Goal: Information Seeking & Learning: Learn about a topic

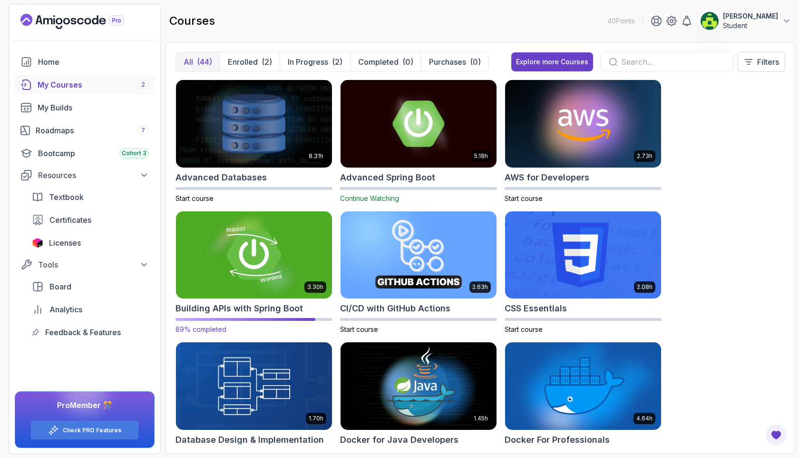
click at [279, 245] on img at bounding box center [254, 255] width 164 height 92
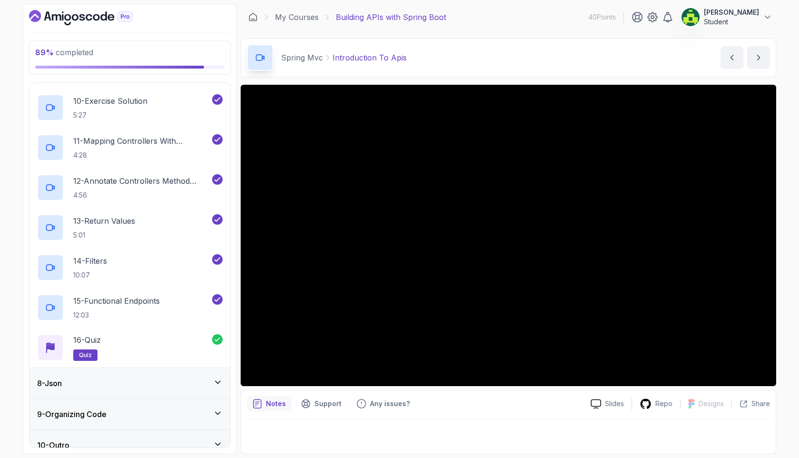
scroll to position [583, 0]
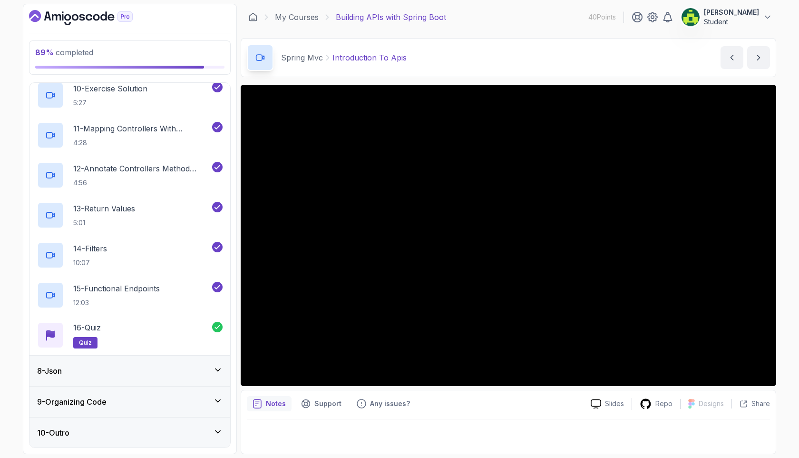
click at [179, 396] on div "9 - Organizing Code" at bounding box center [130, 401] width 186 height 11
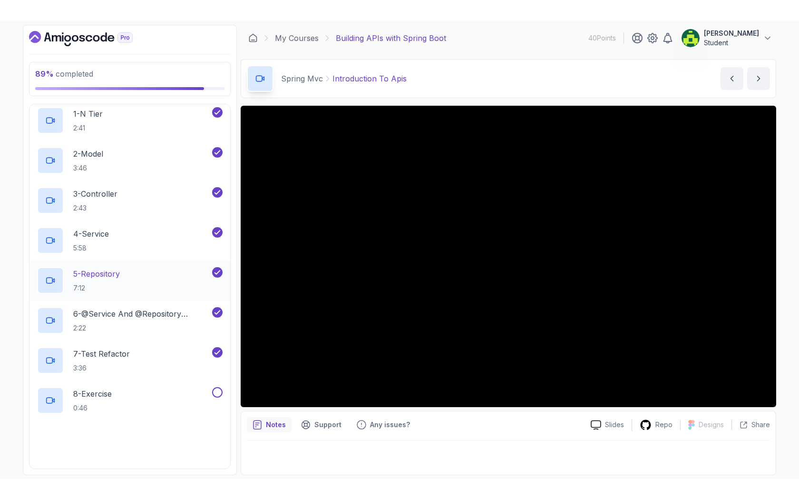
scroll to position [344, 0]
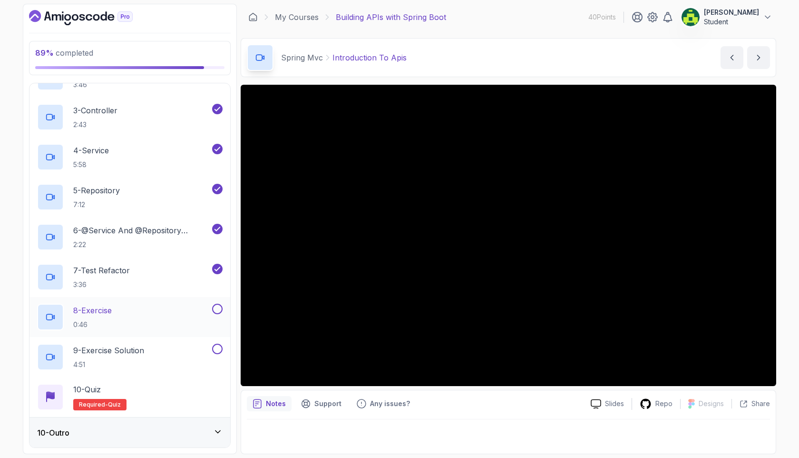
click at [222, 304] on div at bounding box center [216, 309] width 12 height 10
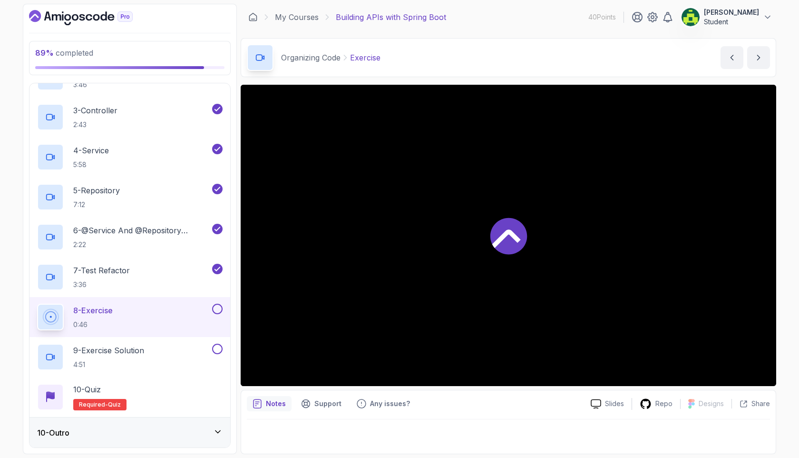
click at [185, 306] on div "8 - Exercise 0:46" at bounding box center [123, 317] width 173 height 27
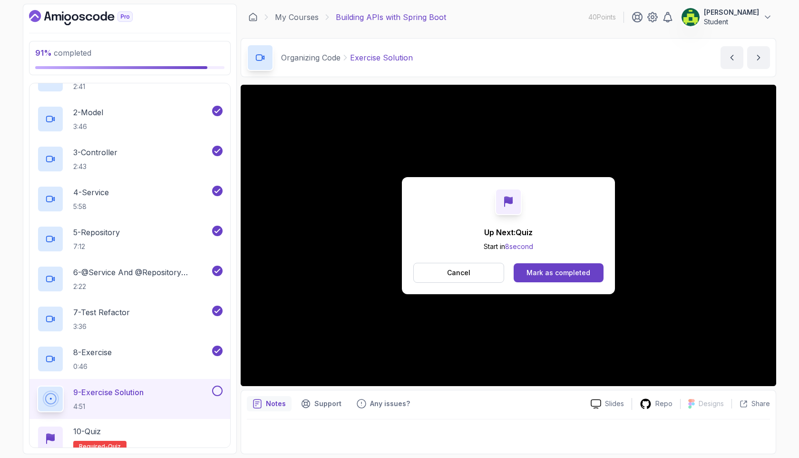
scroll to position [344, 0]
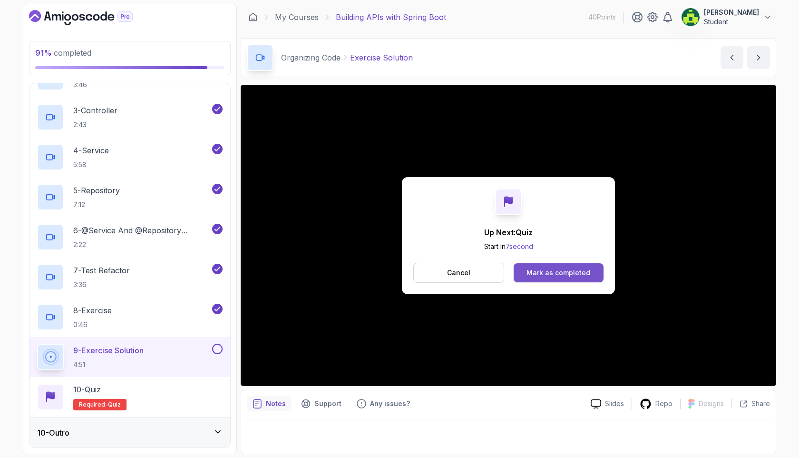
click at [551, 272] on div "Mark as completed" at bounding box center [559, 273] width 64 height 10
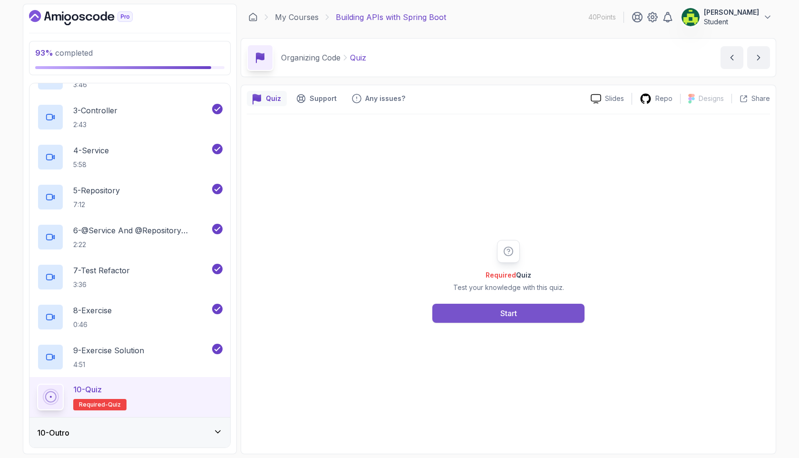
click at [484, 309] on button "Start" at bounding box center [508, 313] width 152 height 19
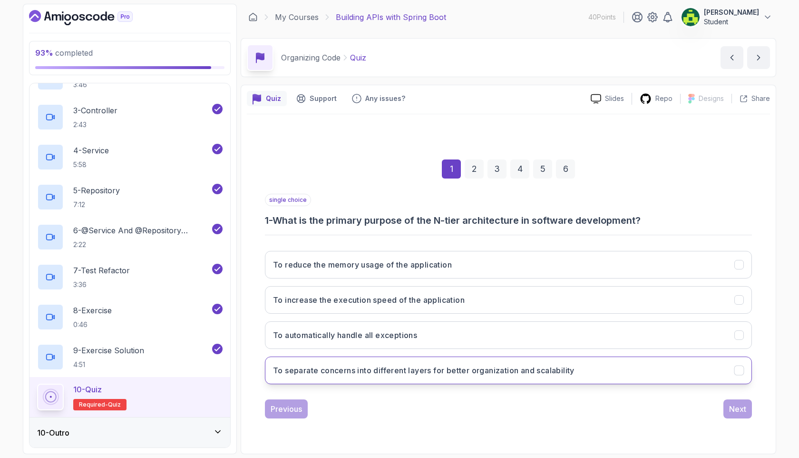
click at [483, 366] on h3 "To separate concerns into different layers for better organization and scalabil…" at bounding box center [424, 369] width 302 height 11
click at [735, 409] on div "Next" at bounding box center [737, 408] width 17 height 11
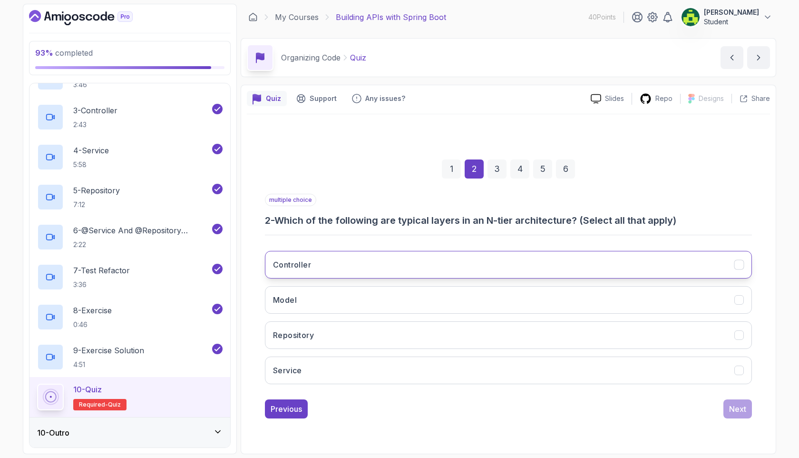
click at [496, 270] on button "Controller" at bounding box center [508, 265] width 487 height 28
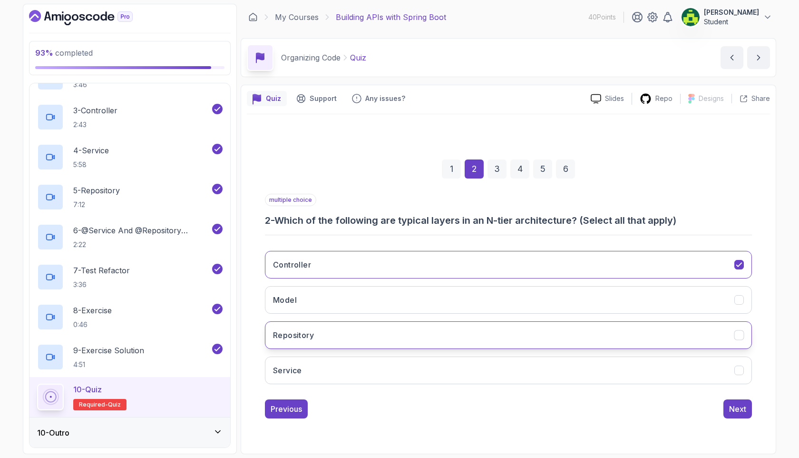
click at [469, 328] on button "Repository" at bounding box center [508, 335] width 487 height 28
click at [450, 360] on button "Service" at bounding box center [508, 370] width 487 height 28
click at [742, 400] on button "Next" at bounding box center [738, 408] width 29 height 19
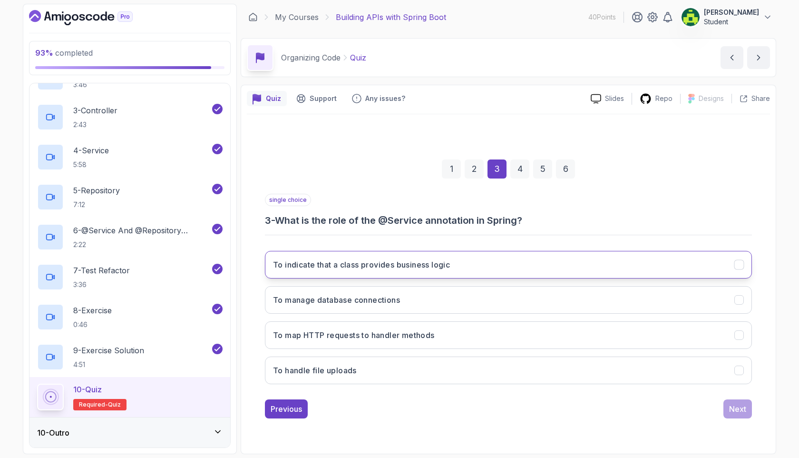
click at [472, 261] on button "To indicate that a class provides business logic" at bounding box center [508, 265] width 487 height 28
click at [741, 410] on div "Next" at bounding box center [737, 408] width 17 height 11
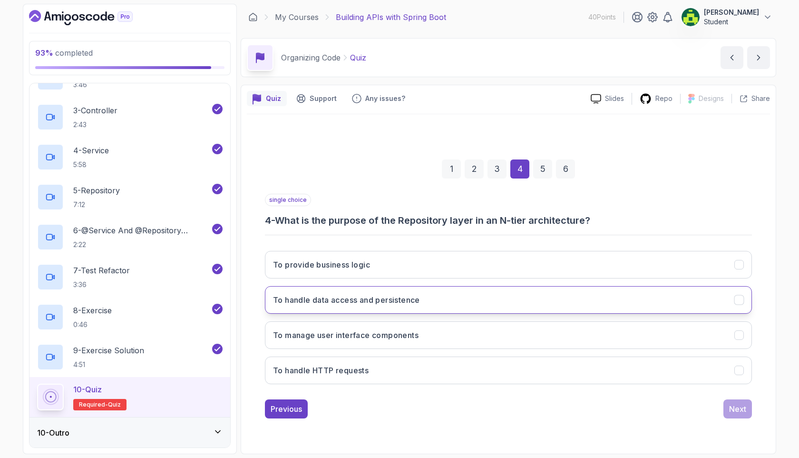
click at [440, 311] on button "To handle data access and persistence" at bounding box center [508, 300] width 487 height 28
click at [738, 414] on button "Next" at bounding box center [738, 408] width 29 height 19
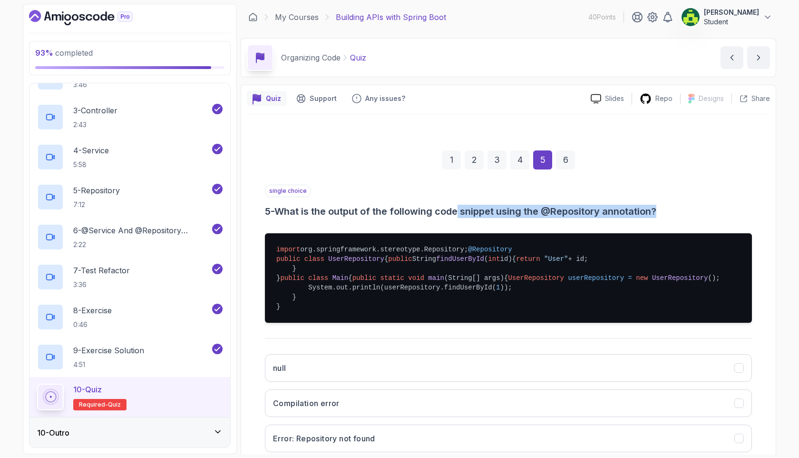
drag, startPoint x: 461, startPoint y: 208, endPoint x: 678, endPoint y: 221, distance: 217.8
click at [678, 221] on div "single choice 5 - What is the output of the following code snippet using the @R…" at bounding box center [508, 340] width 487 height 310
click at [687, 211] on h3 "5 - What is the output of the following code snippet using the @Repository anno…" at bounding box center [508, 211] width 487 height 13
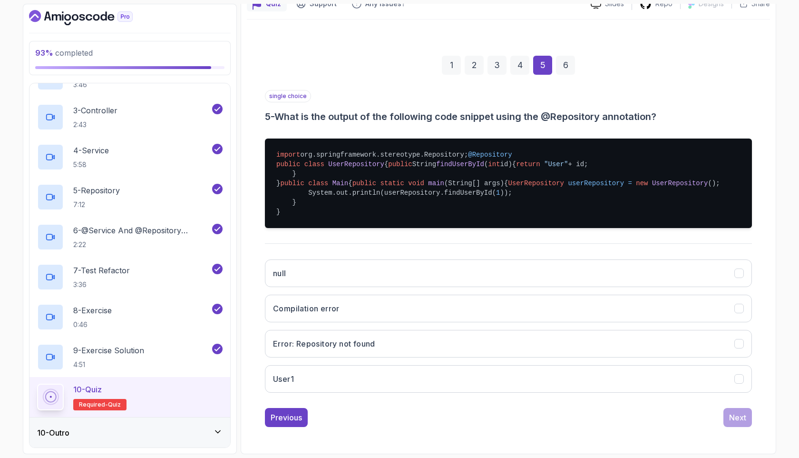
scroll to position [171, 0]
click at [314, 383] on button "User1" at bounding box center [508, 379] width 487 height 28
click at [749, 413] on button "Next" at bounding box center [738, 417] width 29 height 19
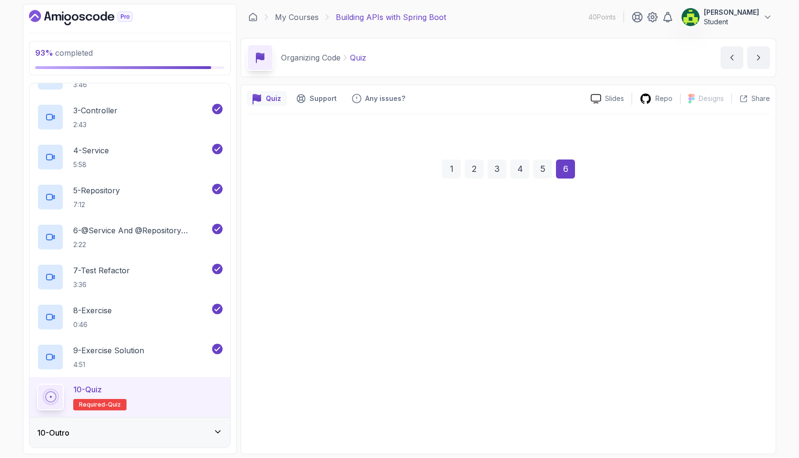
scroll to position [0, 0]
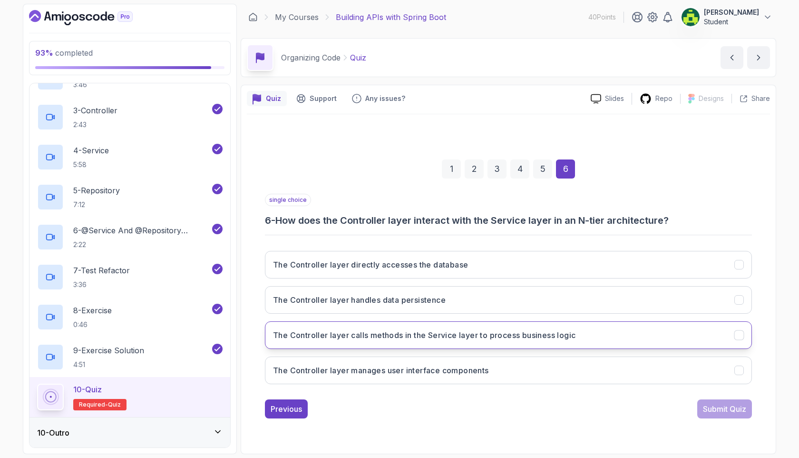
click at [490, 338] on h3 "The Controller layer calls methods in the Service layer to process business log…" at bounding box center [424, 334] width 303 height 11
click at [736, 408] on div "Submit Quiz" at bounding box center [724, 408] width 43 height 11
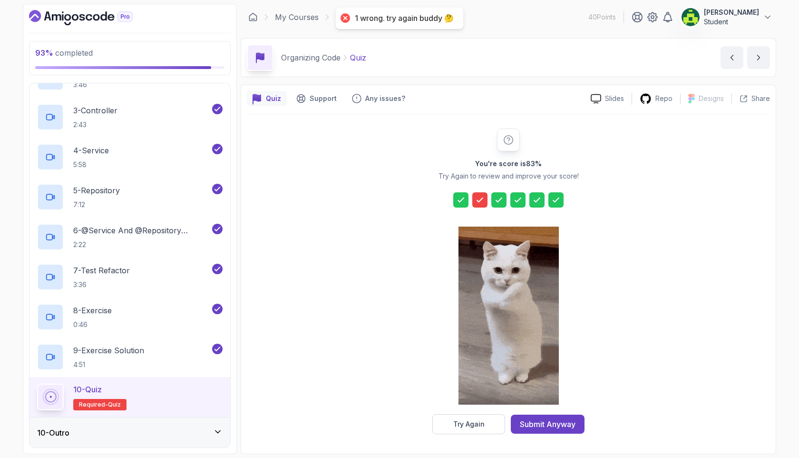
click at [478, 201] on icon at bounding box center [480, 200] width 10 height 10
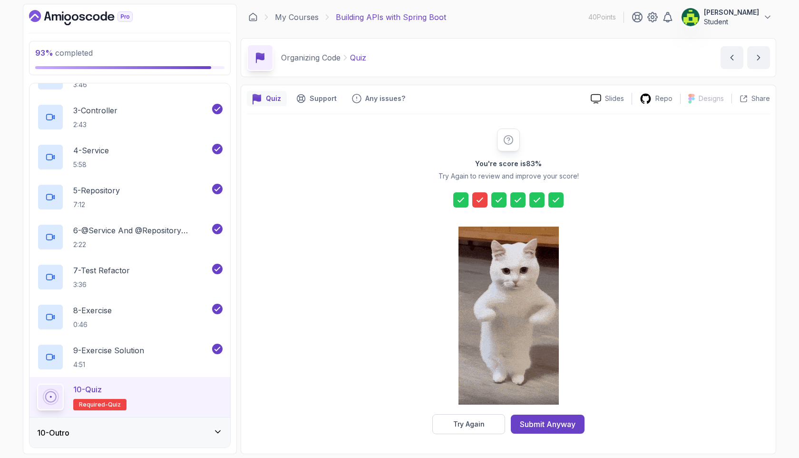
click at [478, 207] on div "You're score is 83 % Try Again to review and improve your score! Try Again Subm…" at bounding box center [508, 280] width 183 height 305
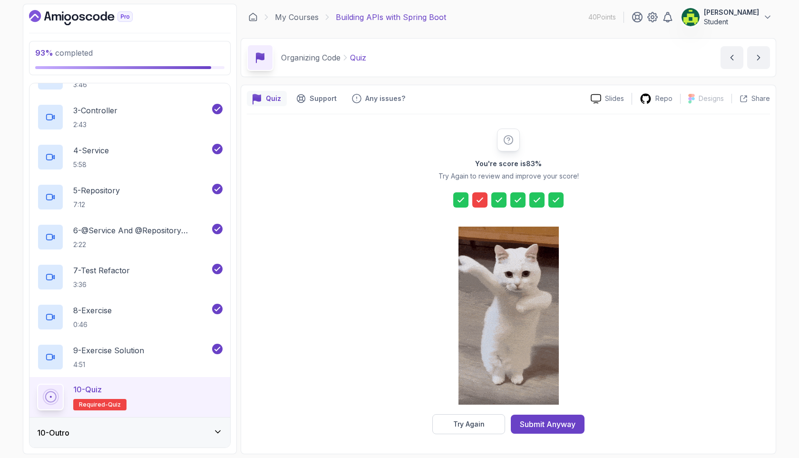
click at [481, 200] on icon at bounding box center [480, 200] width 10 height 10
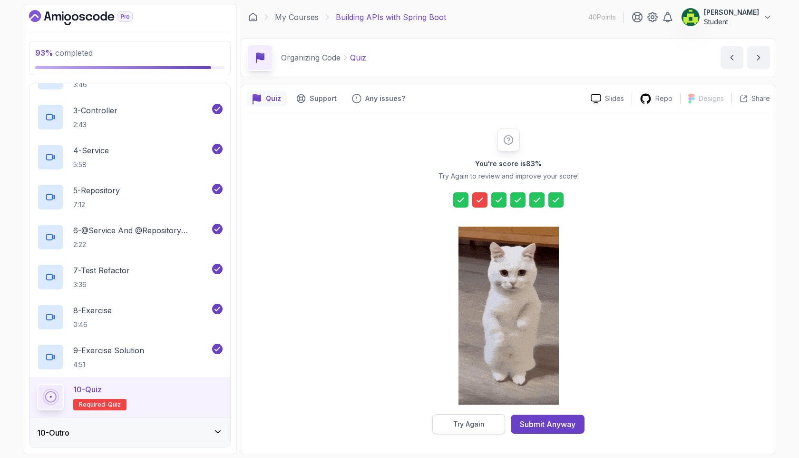
click at [472, 424] on div "Try Again" at bounding box center [468, 424] width 31 height 10
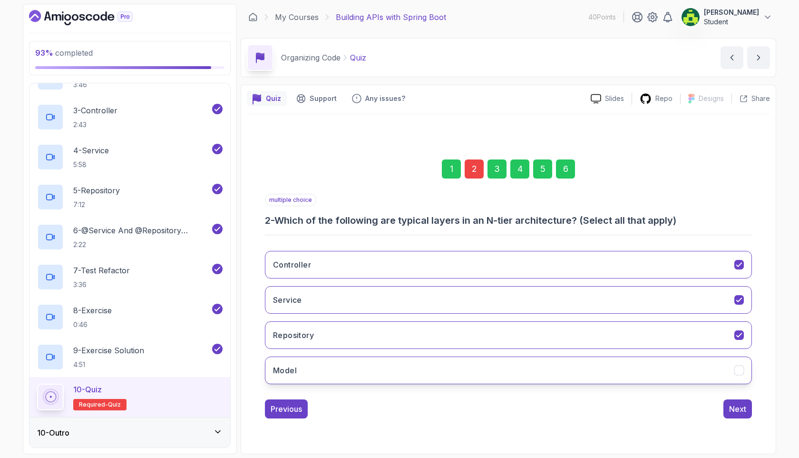
click at [416, 361] on button "Model" at bounding box center [508, 370] width 487 height 28
click at [740, 408] on div "Next" at bounding box center [737, 408] width 17 height 11
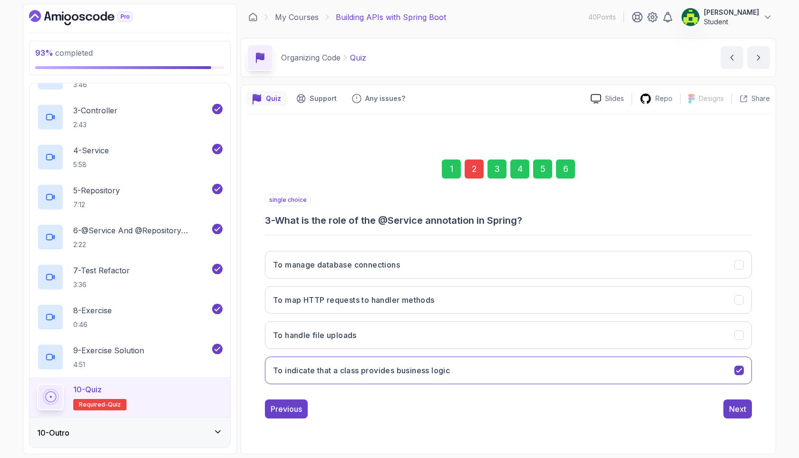
click at [576, 177] on div "1 2 3 4 5 6" at bounding box center [508, 168] width 487 height 49
click at [564, 170] on div "6" at bounding box center [565, 168] width 19 height 19
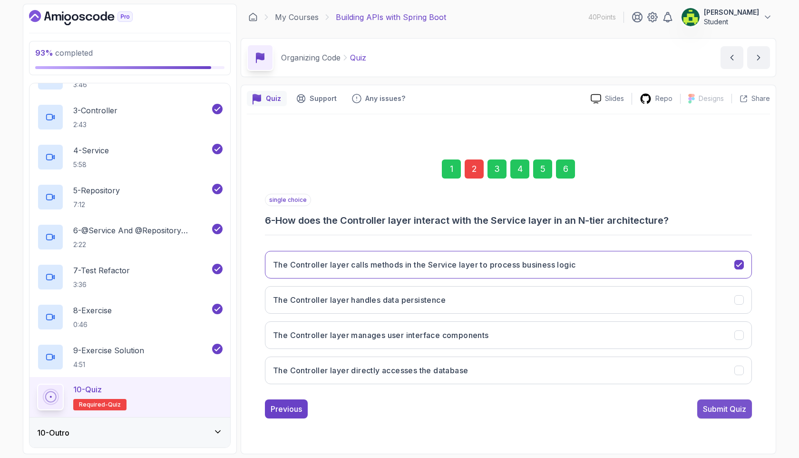
click at [729, 416] on button "Submit Quiz" at bounding box center [724, 408] width 55 height 19
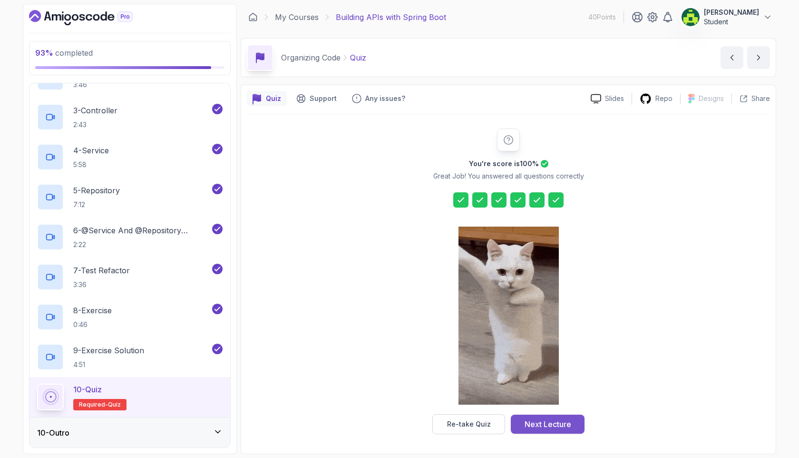
click at [556, 425] on div "Next Lecture" at bounding box center [548, 423] width 47 height 11
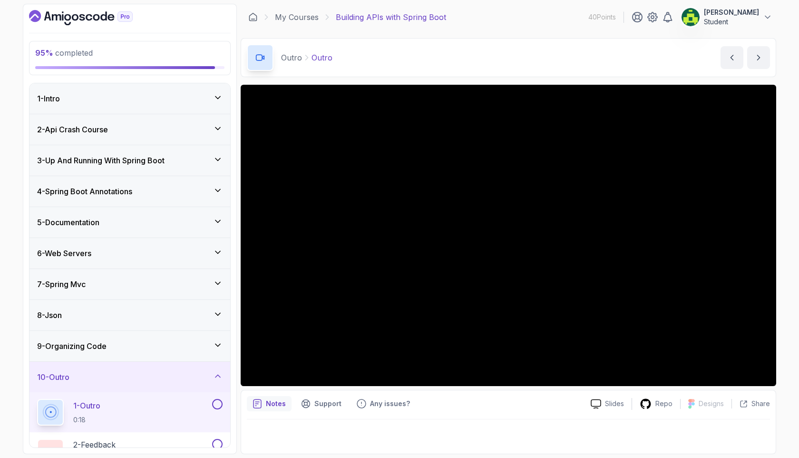
scroll to position [65, 0]
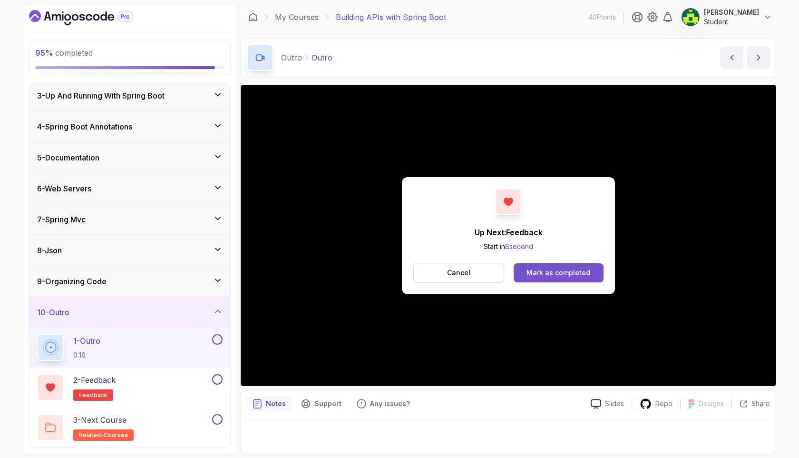
click at [558, 273] on div "Mark as completed" at bounding box center [559, 273] width 64 height 10
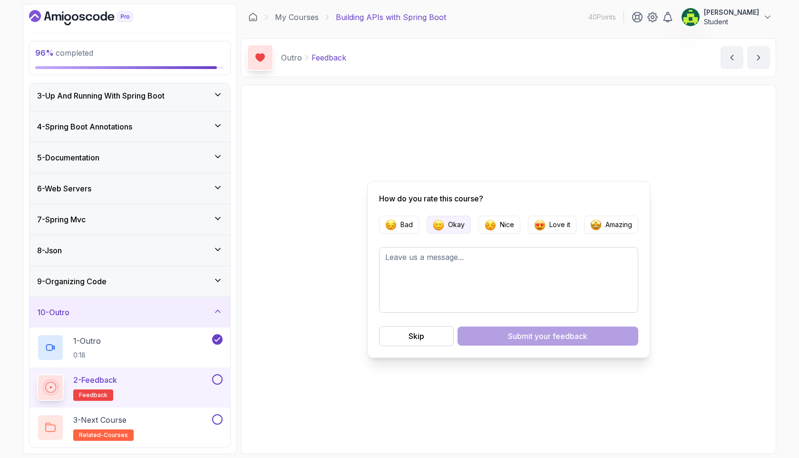
click at [445, 225] on button "Okay" at bounding box center [449, 225] width 44 height 18
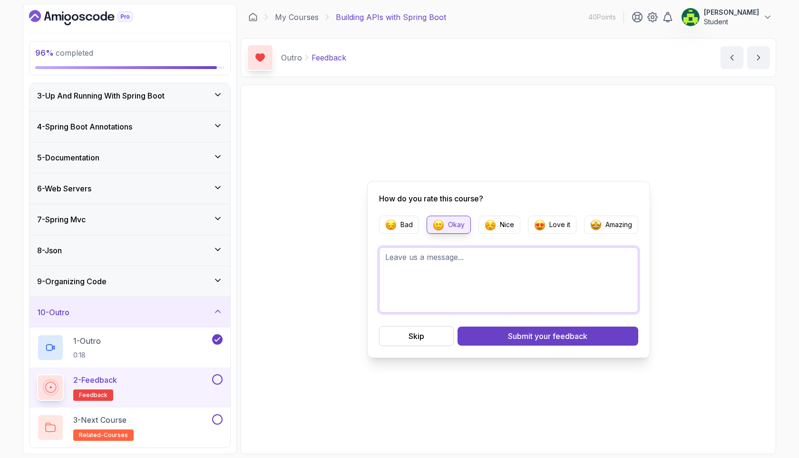
click at [420, 272] on textarea at bounding box center [508, 280] width 259 height 66
click at [446, 270] on textarea "I did the beginner course on yt, felt a but strange moving back to writing obje…" at bounding box center [508, 280] width 259 height 66
drag, startPoint x: 442, startPoint y: 267, endPoint x: 499, endPoint y: 264, distance: 57.2
click at [442, 267] on textarea "I did the beginner course on yt, felt a but strange moving back to writing obje…" at bounding box center [508, 280] width 259 height 66
click at [493, 273] on textarea "I did the beginner course on yt, felt a but strange moving back to writing obje…" at bounding box center [508, 280] width 259 height 66
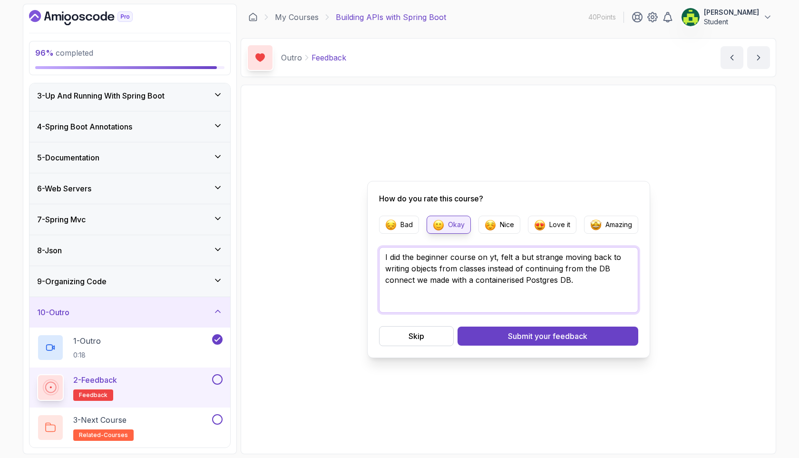
click at [537, 256] on textarea "I did the beginner course on yt, felt a but strange moving back to writing obje…" at bounding box center [508, 280] width 259 height 66
click at [524, 259] on textarea "I did the beginner course on yt, felt a but strange moving back to writing obje…" at bounding box center [508, 280] width 259 height 66
click at [598, 283] on textarea "I did the beginner course on yt, felt a bit strange moving back to writing obje…" at bounding box center [508, 280] width 259 height 66
click at [432, 278] on textarea "I did the beginner course on yt, felt a bit strange moving back to writing obje…" at bounding box center [508, 280] width 259 height 66
click at [613, 265] on textarea "I did the beginner course on yt, felt a bit strange moving back to writing obje…" at bounding box center [508, 280] width 259 height 66
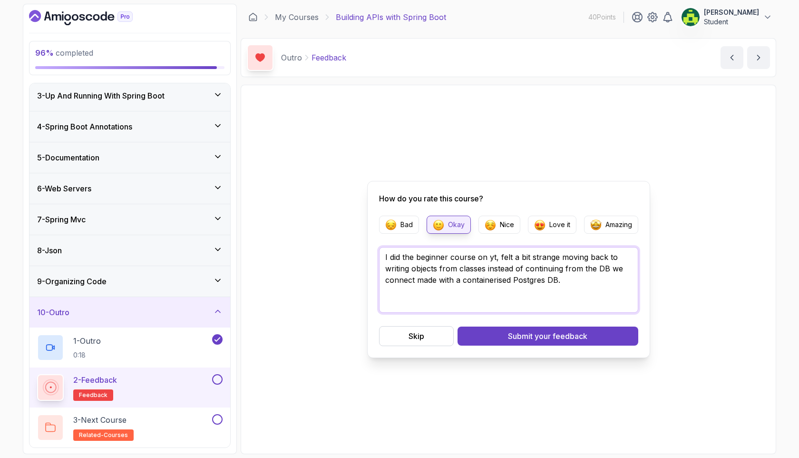
click at [414, 280] on textarea "I did the beginner course on yt, felt a bit strange moving back to writing obje…" at bounding box center [508, 280] width 259 height 66
drag, startPoint x: 577, startPoint y: 278, endPoint x: 461, endPoint y: 281, distance: 115.6
click at [461, 281] on textarea "I did the beginner course on yt, felt a bit strange moving back to writing obje…" at bounding box center [508, 280] width 259 height 66
click at [471, 281] on textarea "I did the beginner course on yt, felt a bit strange moving back to writing obje…" at bounding box center [508, 280] width 259 height 66
click at [605, 279] on textarea "I did the beginner course on yt, felt a bit strange moving back to writing obje…" at bounding box center [508, 280] width 259 height 66
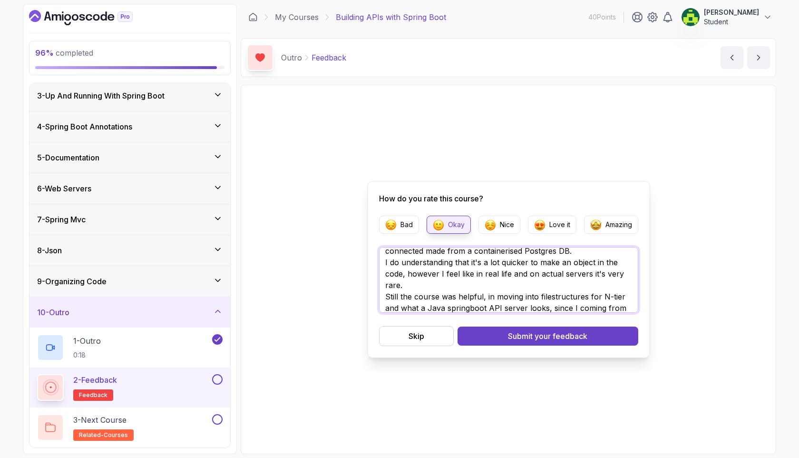
scroll to position [40, 0]
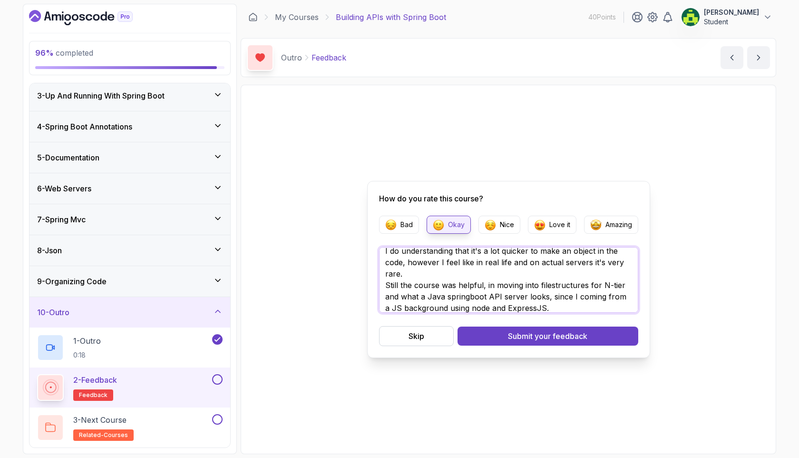
click at [554, 284] on textarea "I did the beginner course on yt, felt a bit strange moving back to writing obje…" at bounding box center [508, 280] width 259 height 66
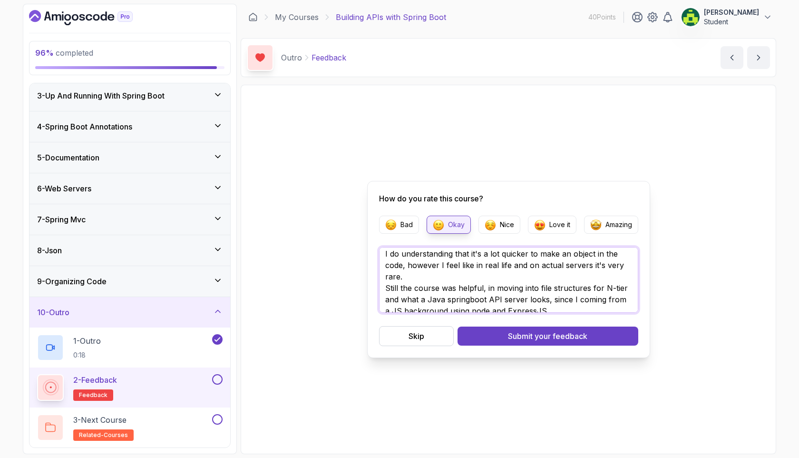
scroll to position [40, 0]
click at [573, 296] on textarea "I did the beginner course on yt, felt a bit strange moving back to writing obje…" at bounding box center [508, 280] width 259 height 66
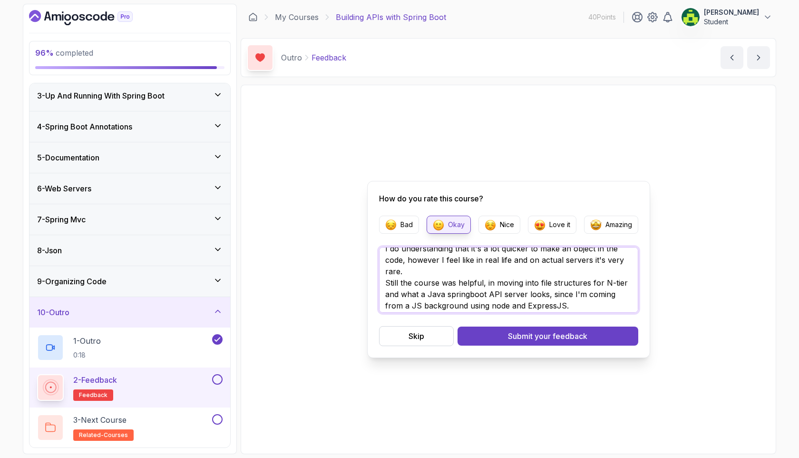
scroll to position [46, 0]
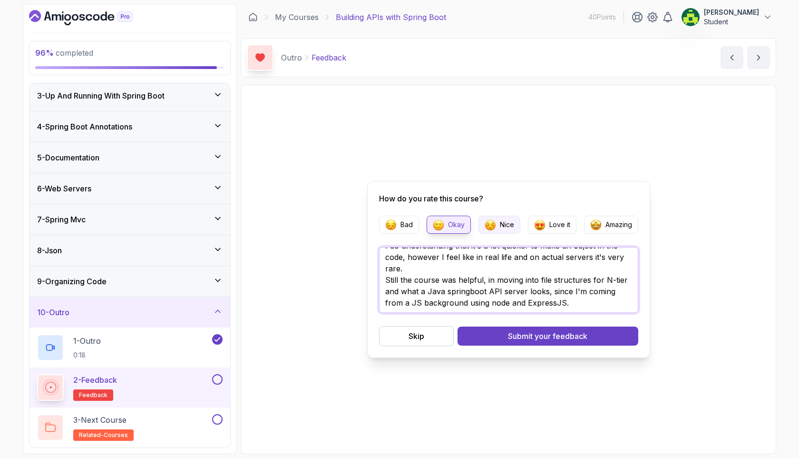
type textarea "I did the beginner course on yt, felt a bit strange moving back to writing obje…"
click at [511, 229] on button "Nice" at bounding box center [500, 225] width 42 height 18
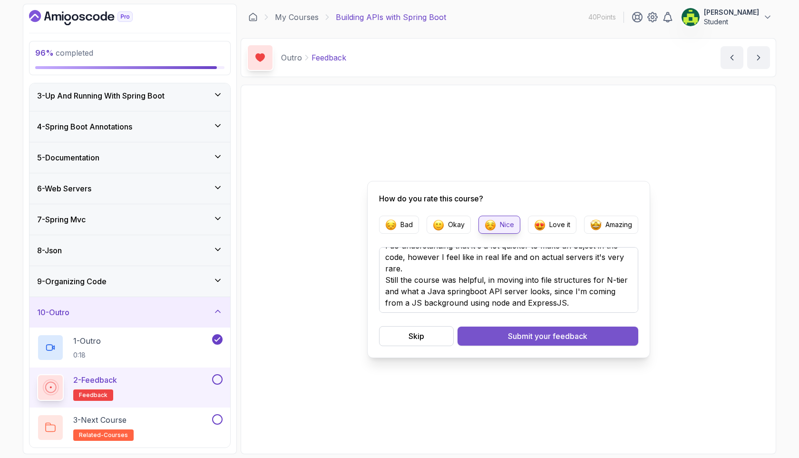
click at [578, 338] on span "your feedback" at bounding box center [561, 335] width 53 height 11
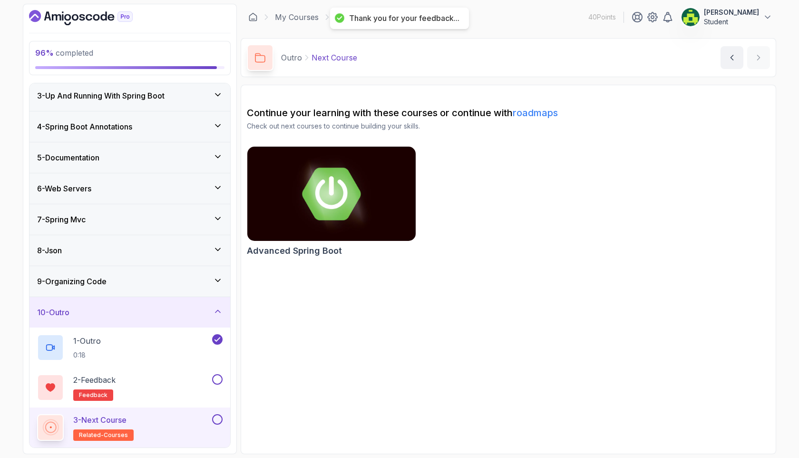
click at [380, 222] on img at bounding box center [331, 193] width 177 height 99
click at [742, 20] on p "Student" at bounding box center [731, 22] width 55 height 10
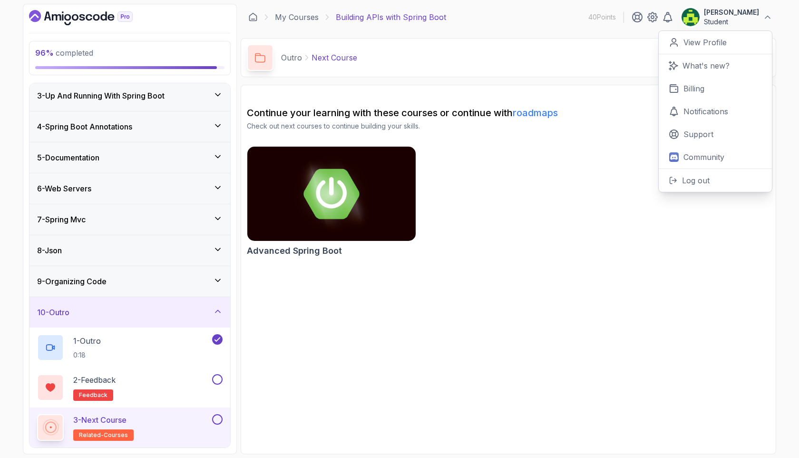
click at [209, 10] on div at bounding box center [130, 17] width 202 height 15
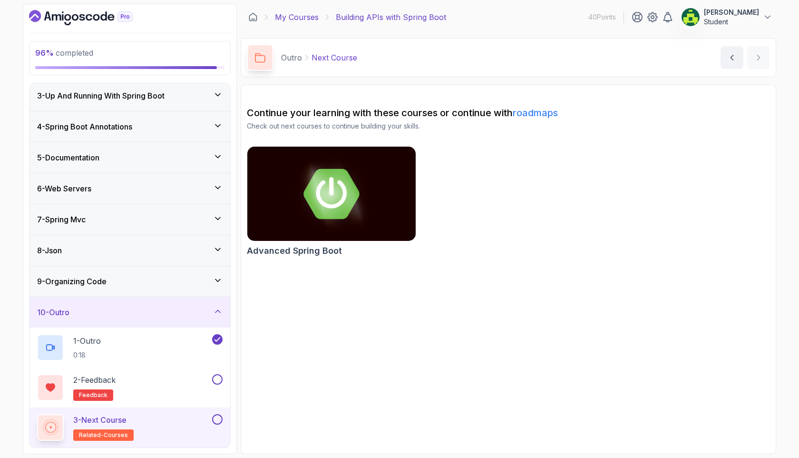
click at [291, 17] on link "My Courses" at bounding box center [297, 16] width 44 height 11
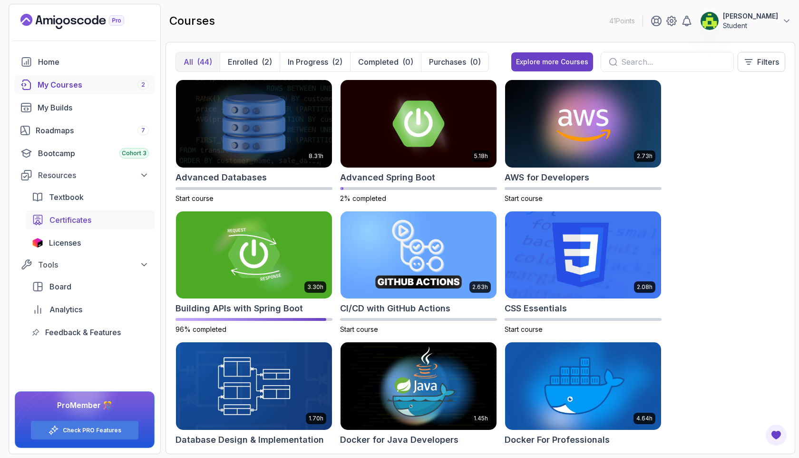
click at [116, 226] on link "Certificates" at bounding box center [90, 219] width 128 height 19
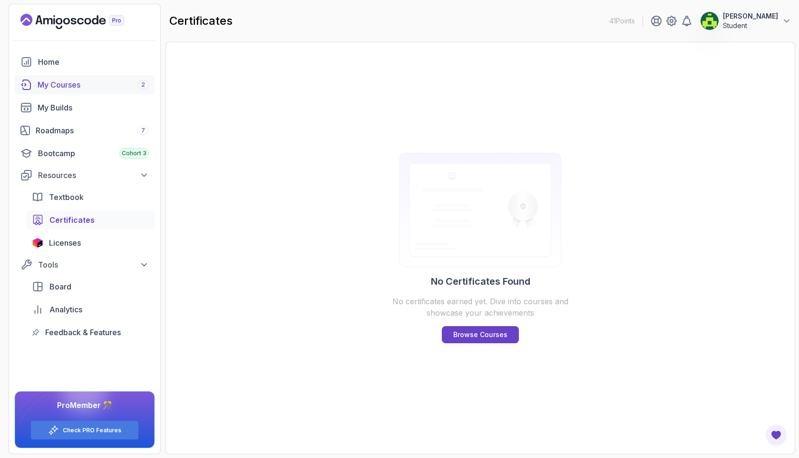
click at [93, 79] on div "My Courses 2" at bounding box center [93, 84] width 111 height 11
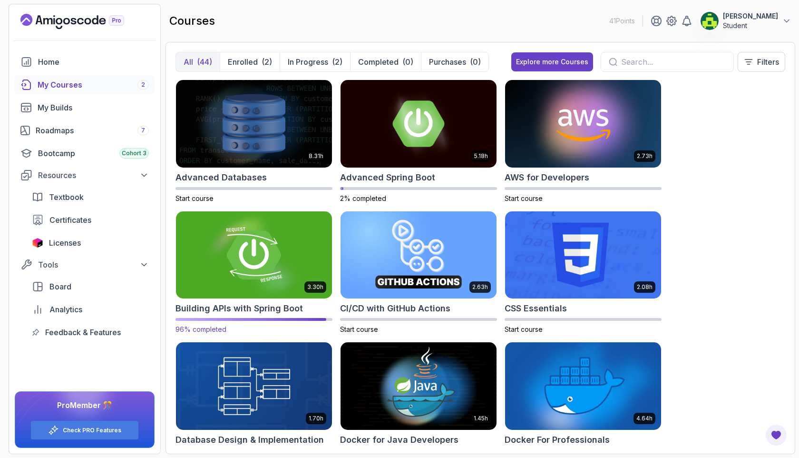
click at [279, 233] on img at bounding box center [254, 255] width 164 height 92
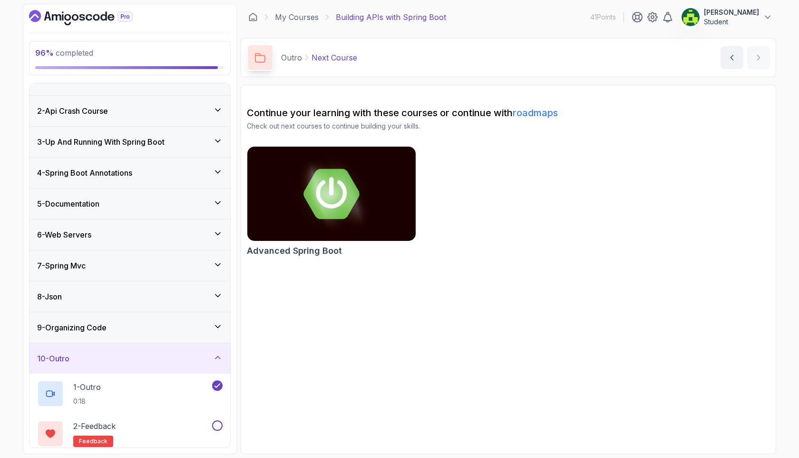
scroll to position [65, 0]
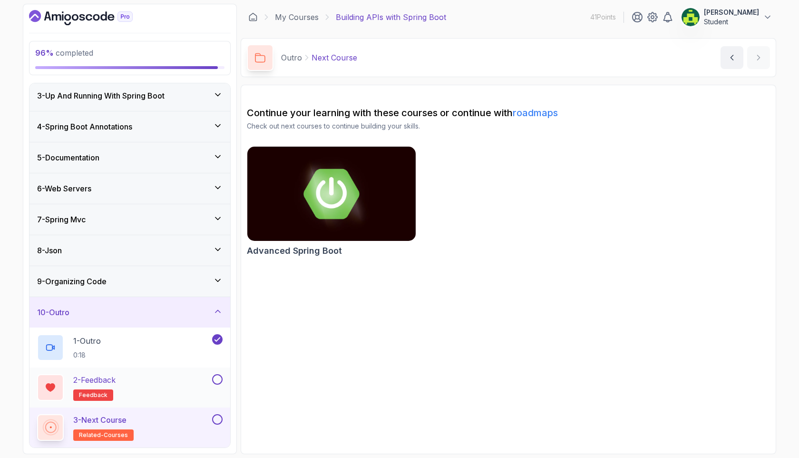
click at [215, 378] on button at bounding box center [217, 379] width 10 height 10
click at [225, 416] on div "3 - Next Course related-courses" at bounding box center [129, 427] width 201 height 40
click at [212, 419] on button at bounding box center [217, 419] width 10 height 10
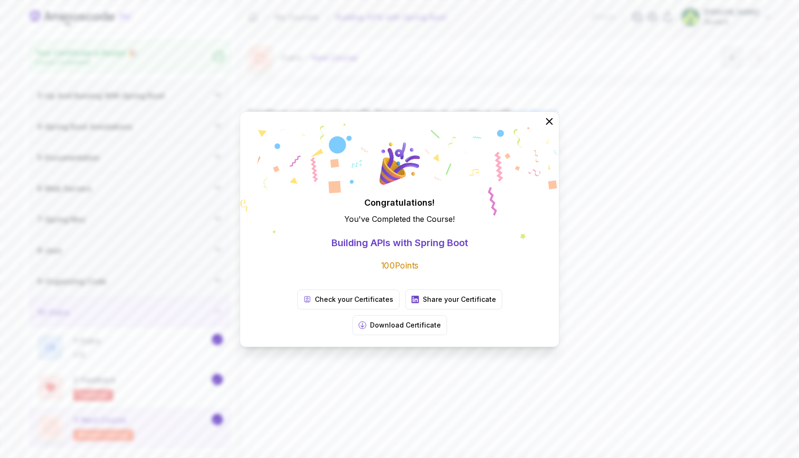
scroll to position [62, 0]
click at [325, 309] on link "Check your Certificates" at bounding box center [348, 299] width 102 height 20
click at [549, 124] on icon at bounding box center [549, 121] width 6 height 6
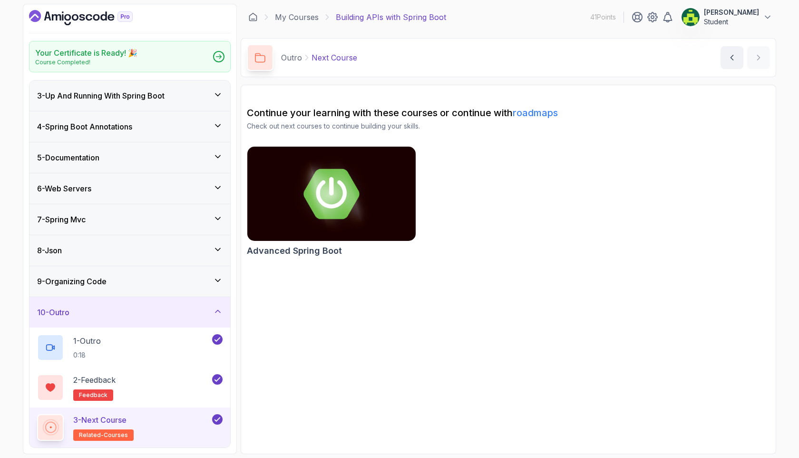
click at [725, 18] on p "Student" at bounding box center [731, 22] width 55 height 10
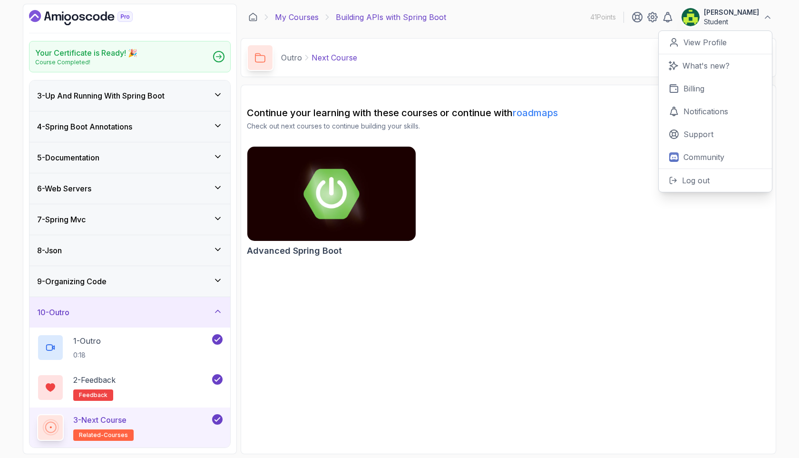
click at [298, 18] on link "My Courses" at bounding box center [297, 16] width 44 height 11
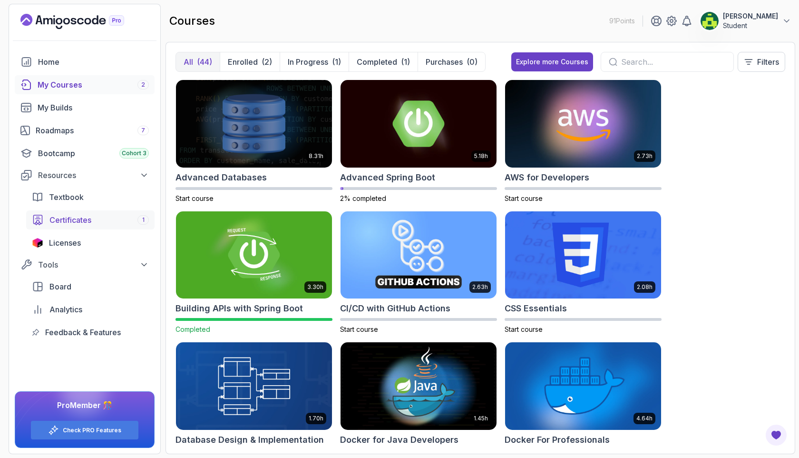
click at [82, 211] on link "Certificates 1" at bounding box center [90, 219] width 128 height 19
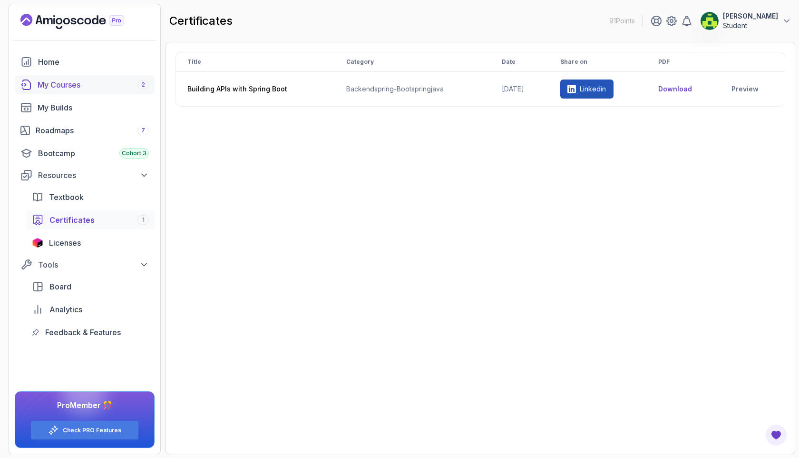
click at [102, 84] on div "My Courses 2" at bounding box center [93, 84] width 111 height 11
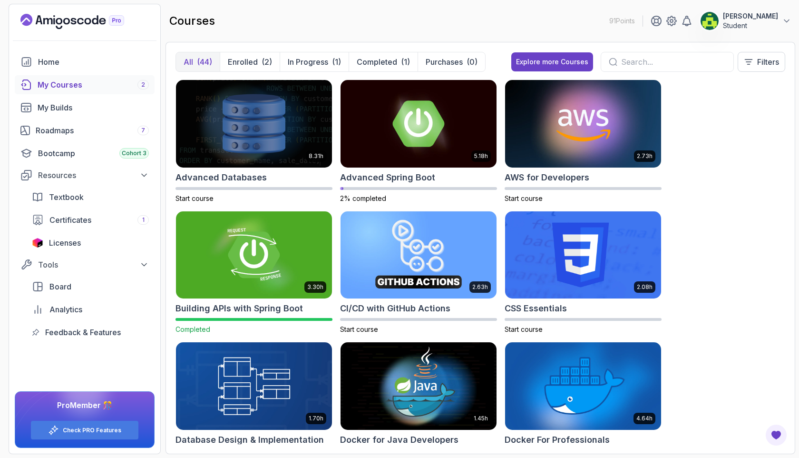
click at [645, 58] on input "text" at bounding box center [673, 61] width 105 height 11
type input "S"
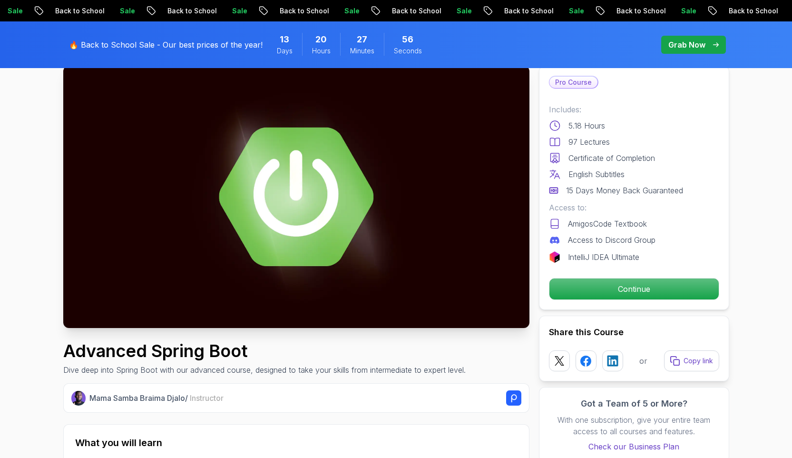
scroll to position [155, 0]
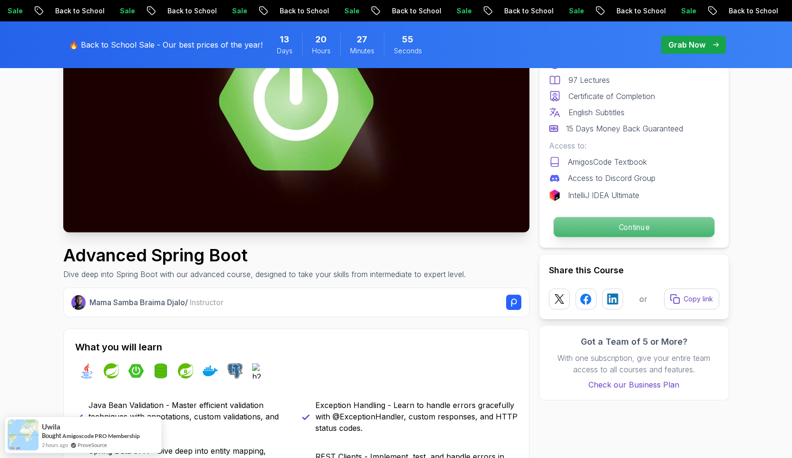
click at [602, 218] on p "Continue" at bounding box center [633, 227] width 161 height 20
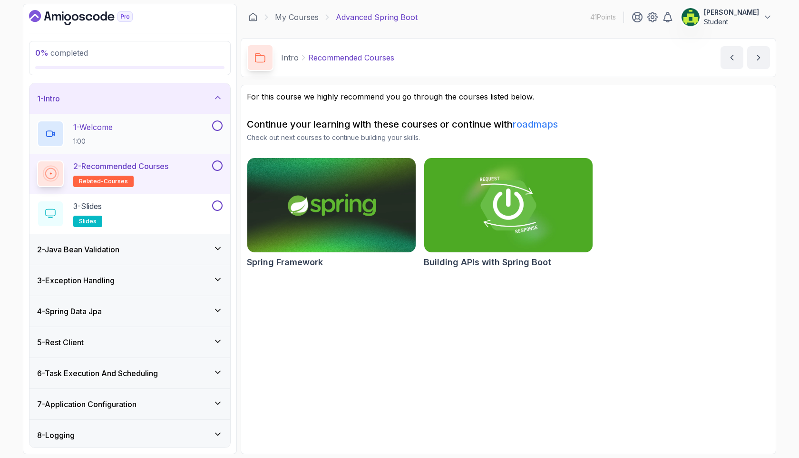
click at [196, 134] on div "1 - Welcome 1:00" at bounding box center [123, 133] width 173 height 27
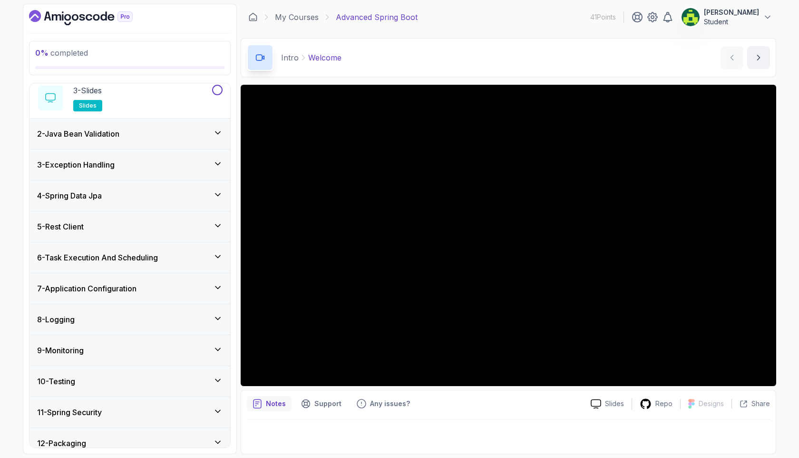
scroll to position [32, 0]
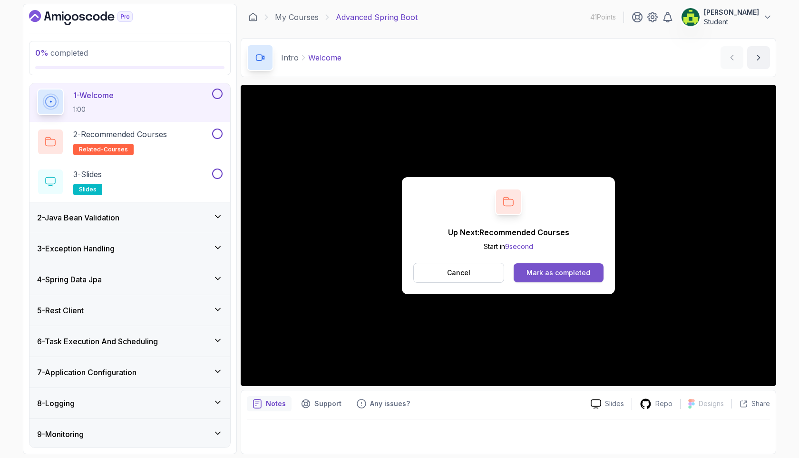
click at [573, 274] on div "Mark as completed" at bounding box center [559, 273] width 64 height 10
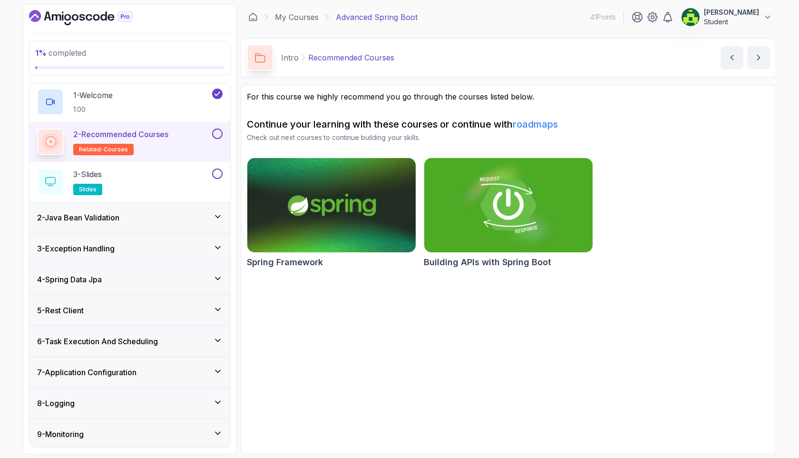
drag, startPoint x: 222, startPoint y: 137, endPoint x: 206, endPoint y: 139, distance: 16.3
click at [221, 137] on div at bounding box center [216, 133] width 12 height 10
click at [218, 134] on button at bounding box center [217, 133] width 10 height 10
